Goal: Information Seeking & Learning: Learn about a topic

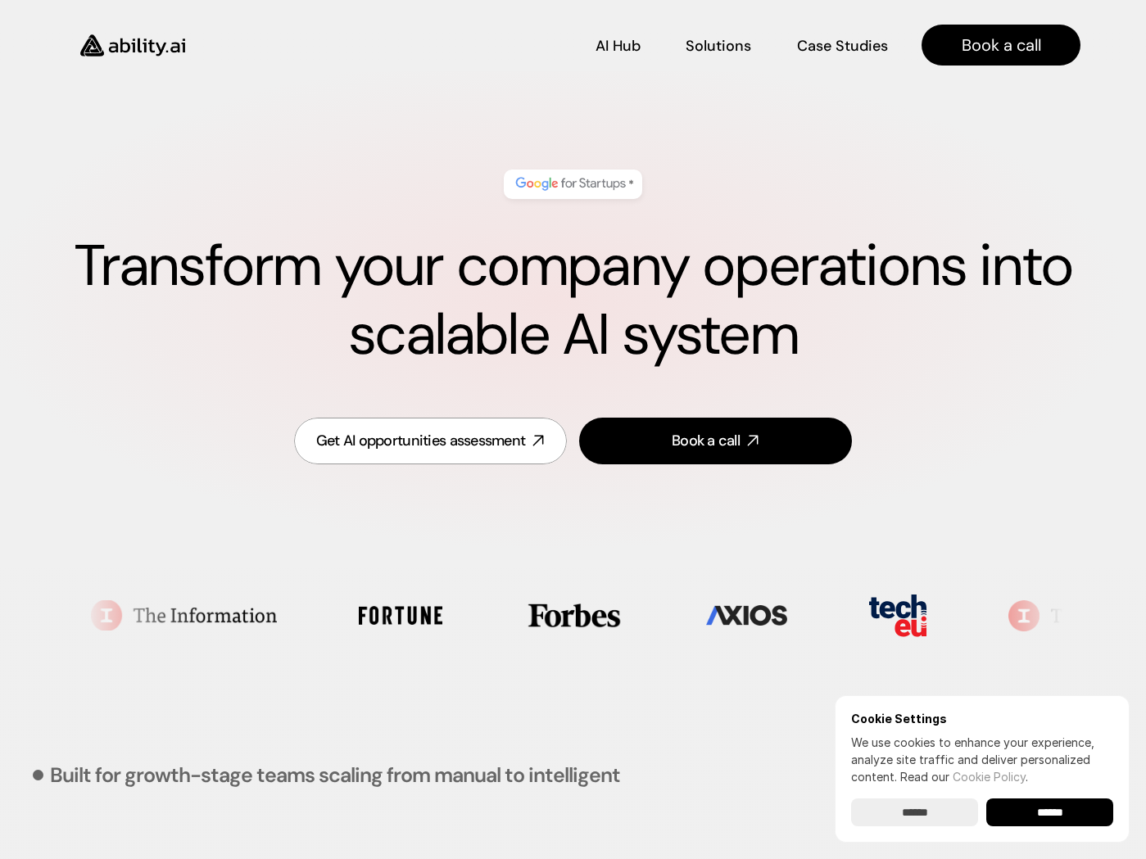
click at [115, 432] on div "Get AI opportunities assessment Book a call" at bounding box center [573, 441] width 1015 height 86
click at [738, 54] on link "Solutions Solutions" at bounding box center [719, 45] width 66 height 29
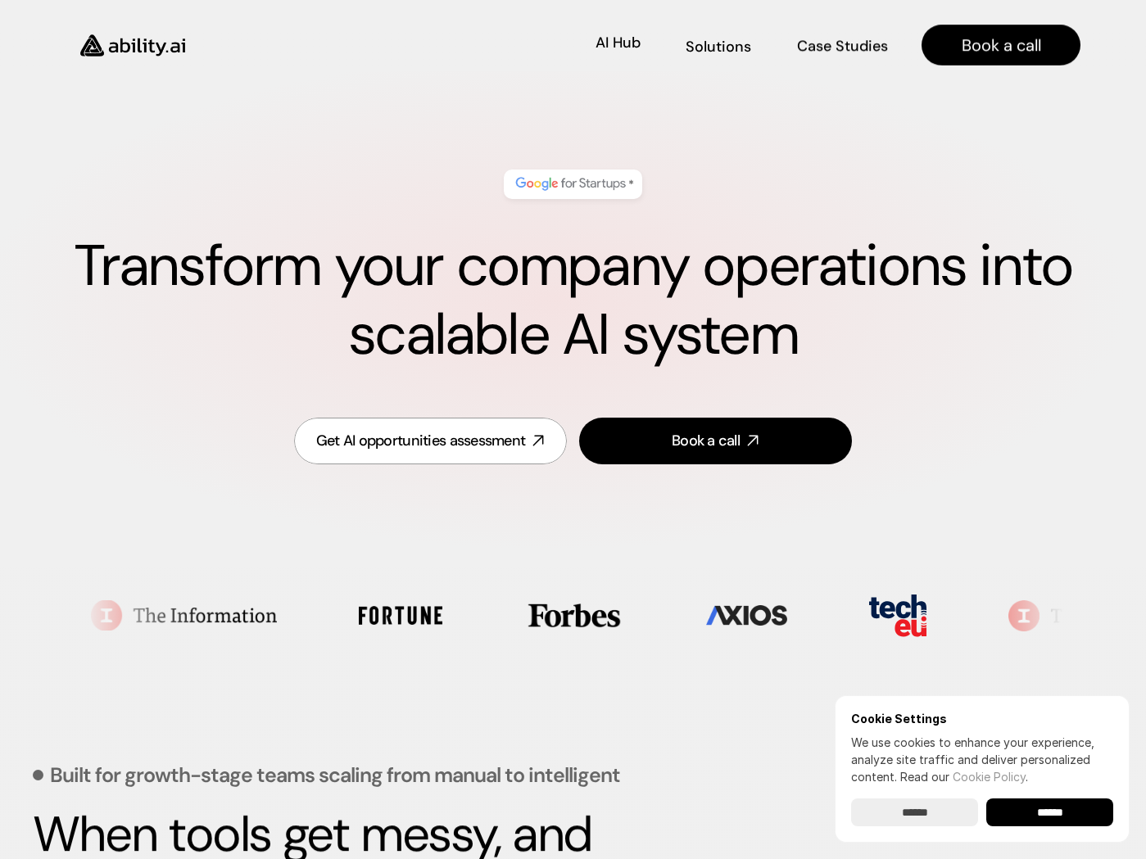
click at [590, 38] on div "AI Hub AI Hub Solutions Solutions Case Studies Case Studies" at bounding box center [548, 45] width 681 height 29
click at [610, 41] on div "AI Hub AI Hub" at bounding box center [617, 45] width 45 height 18
